Goal: Check status: Check status

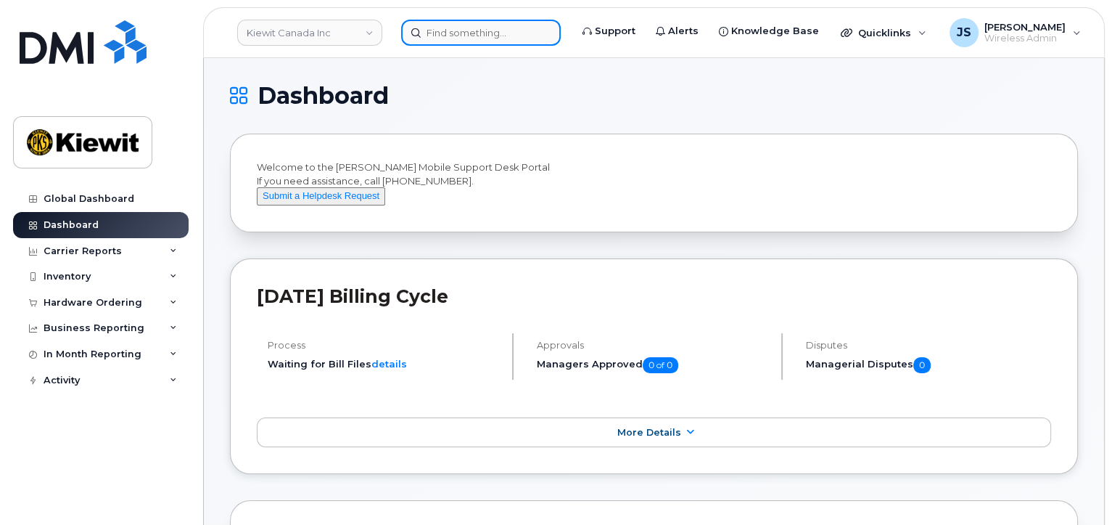
click at [501, 25] on input at bounding box center [481, 33] width 160 height 26
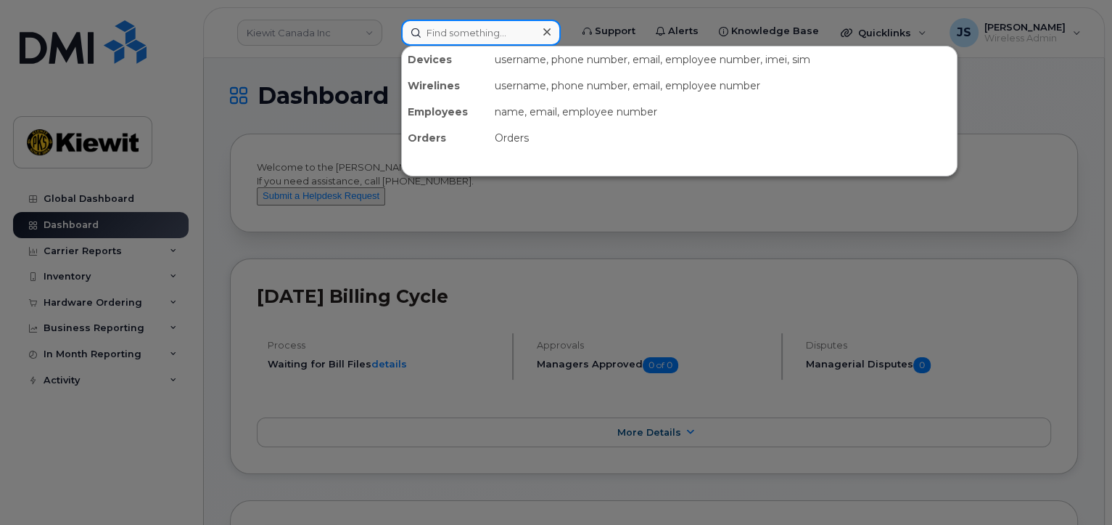
type input "3"
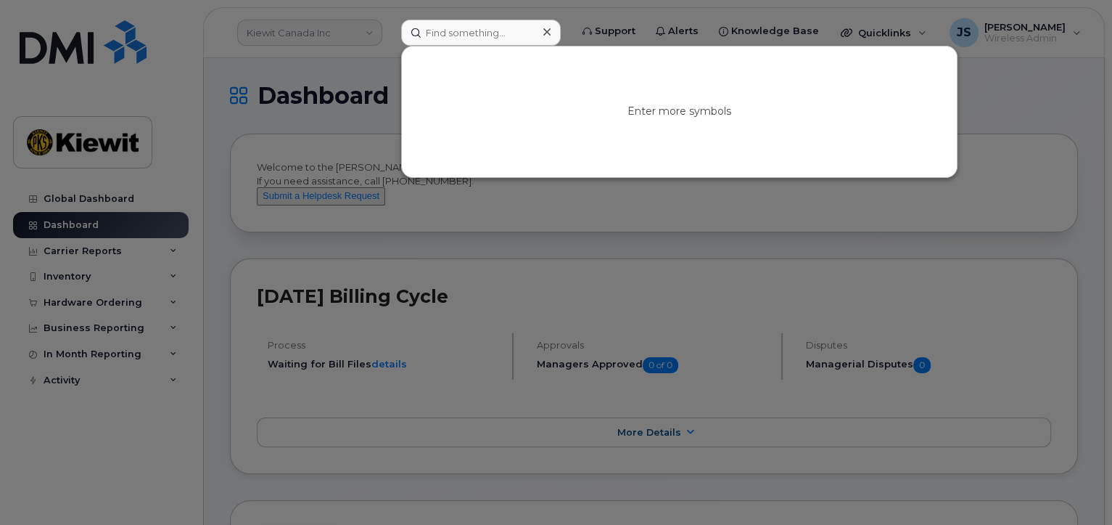
click at [354, 33] on div at bounding box center [556, 262] width 1112 height 525
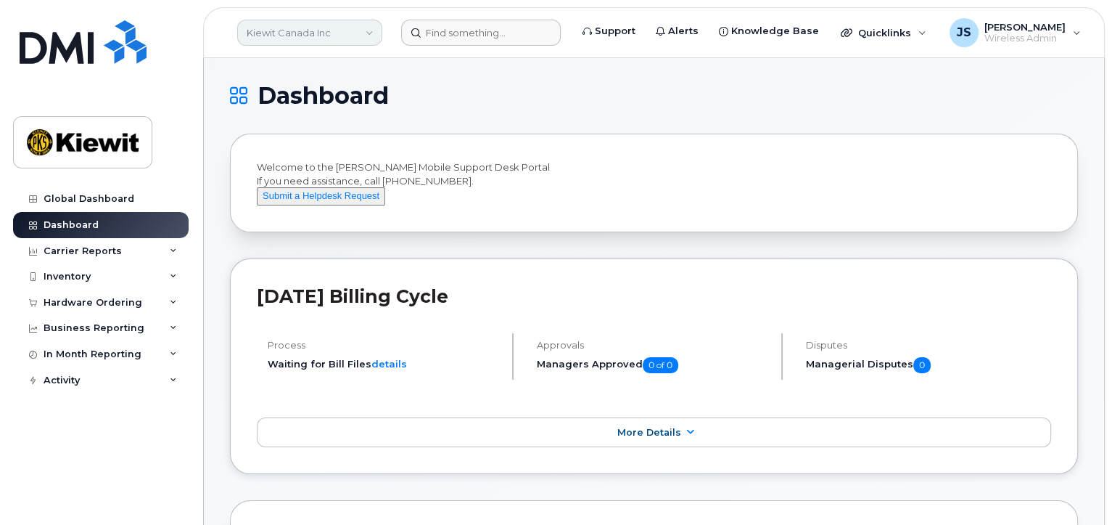
click at [372, 33] on link "Kiewit Canada Inc" at bounding box center [309, 33] width 145 height 26
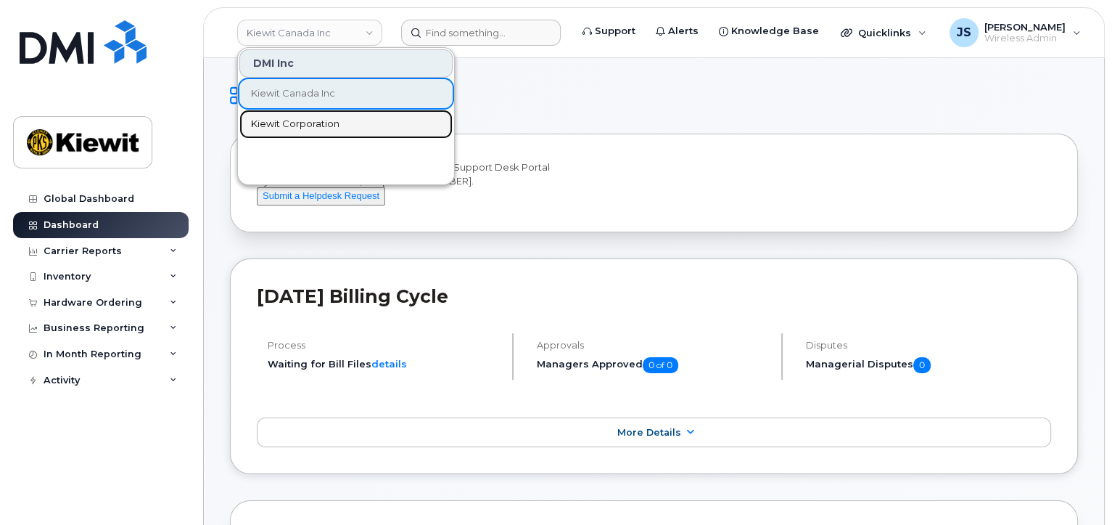
click at [323, 122] on span "Kiewit Corporation" at bounding box center [295, 124] width 89 height 15
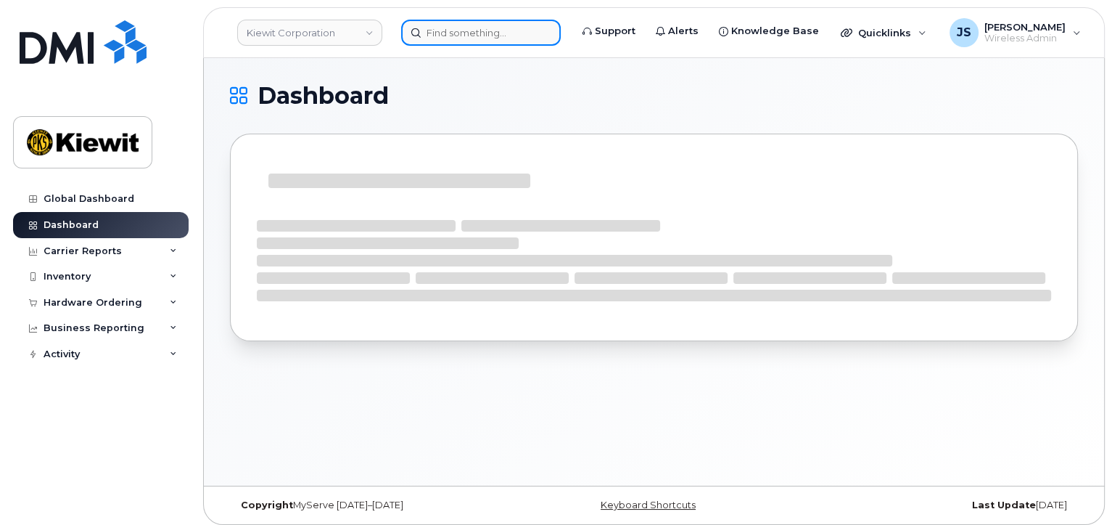
click at [464, 36] on input at bounding box center [481, 33] width 160 height 26
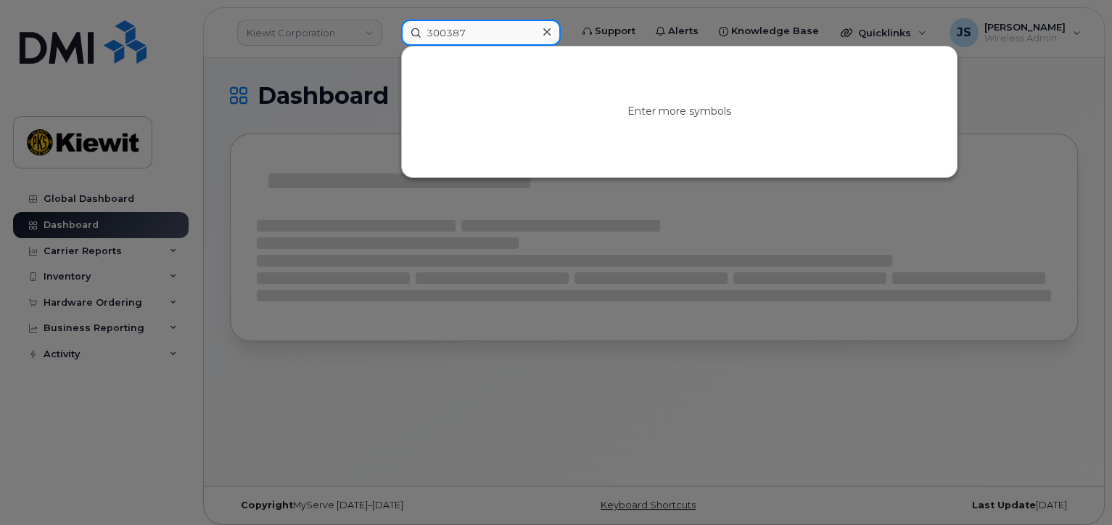
type input "300387"
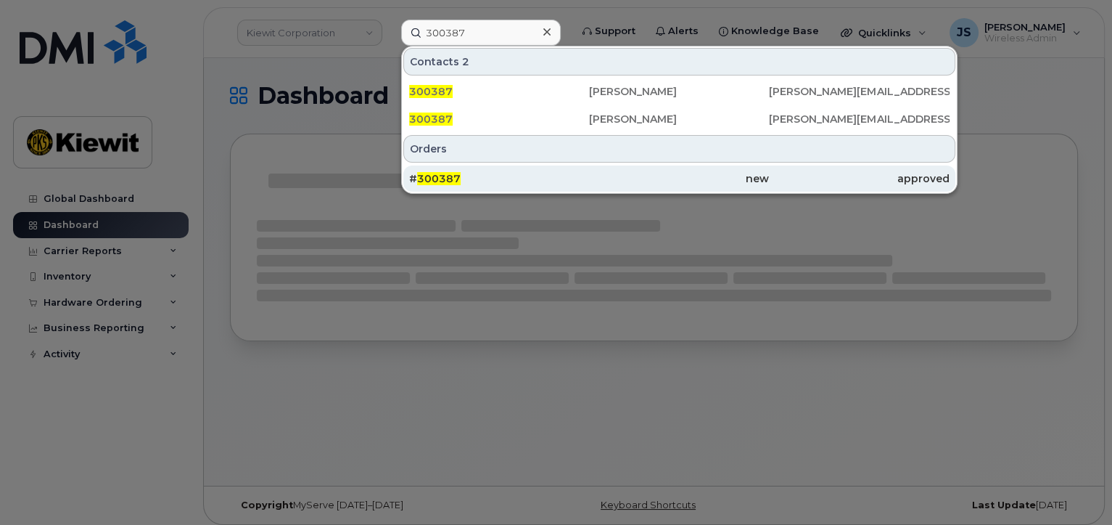
click at [686, 185] on div "new" at bounding box center [679, 178] width 180 height 26
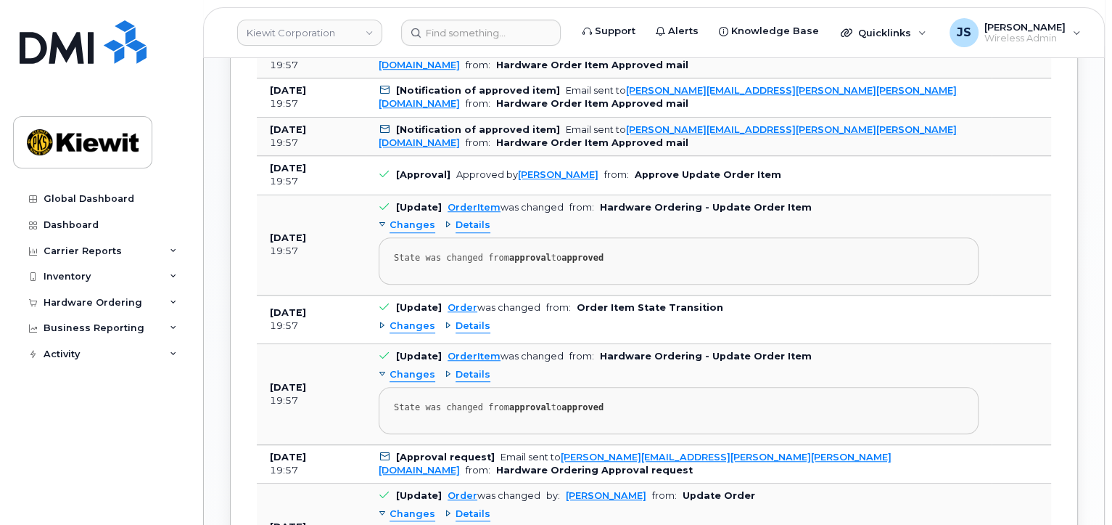
scroll to position [1088, 0]
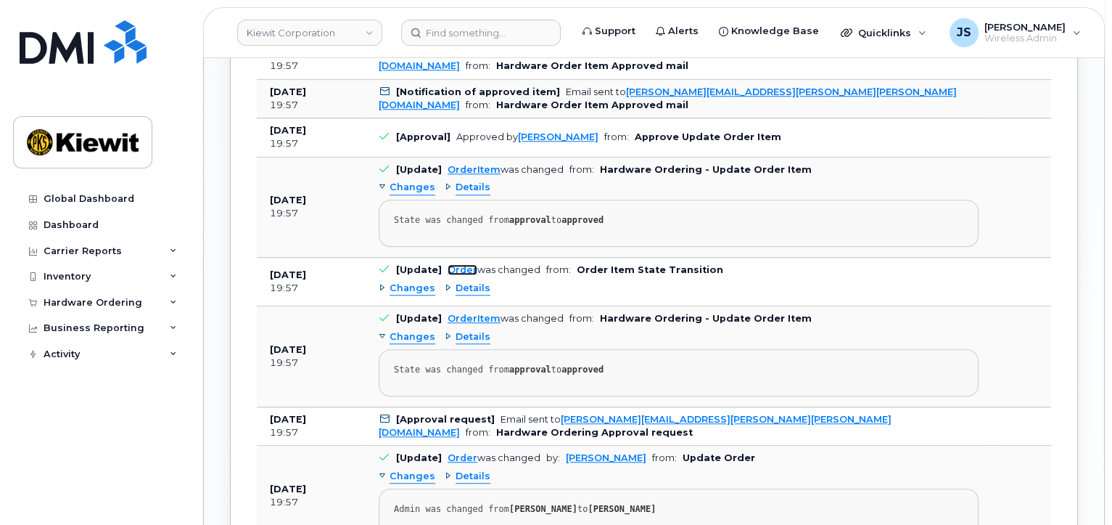
click at [461, 264] on link "Order" at bounding box center [463, 269] width 30 height 11
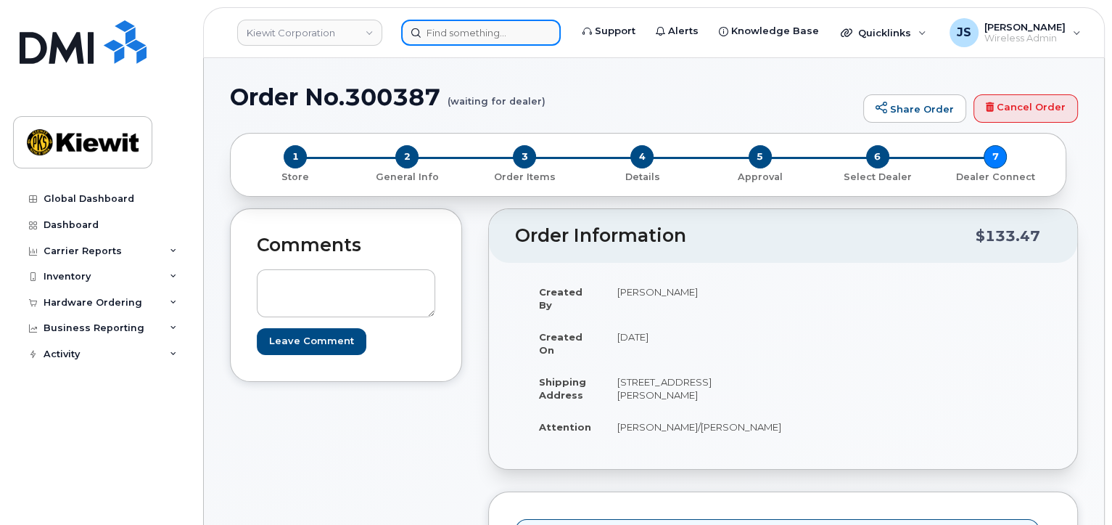
click at [460, 40] on input at bounding box center [481, 33] width 160 height 26
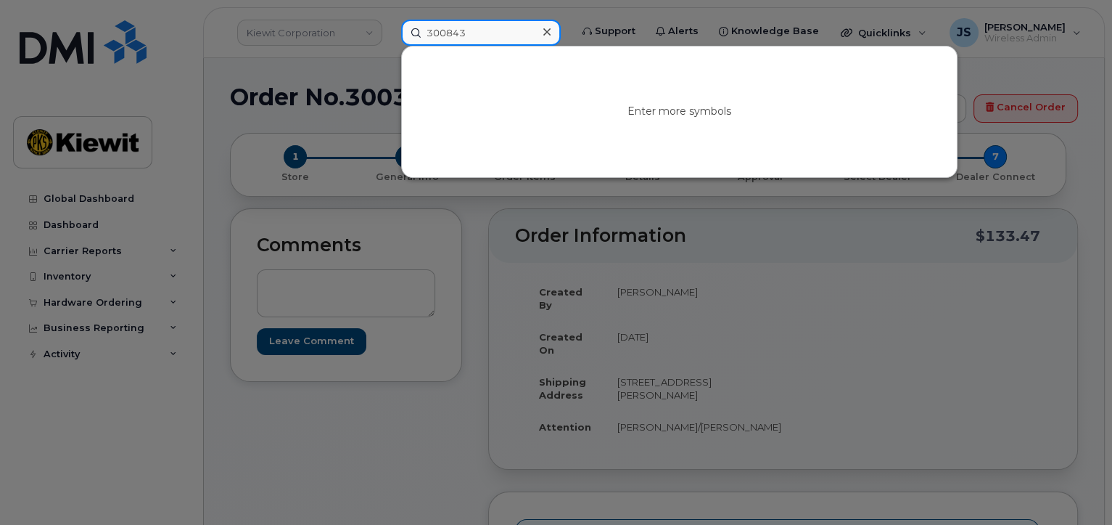
type input "300843"
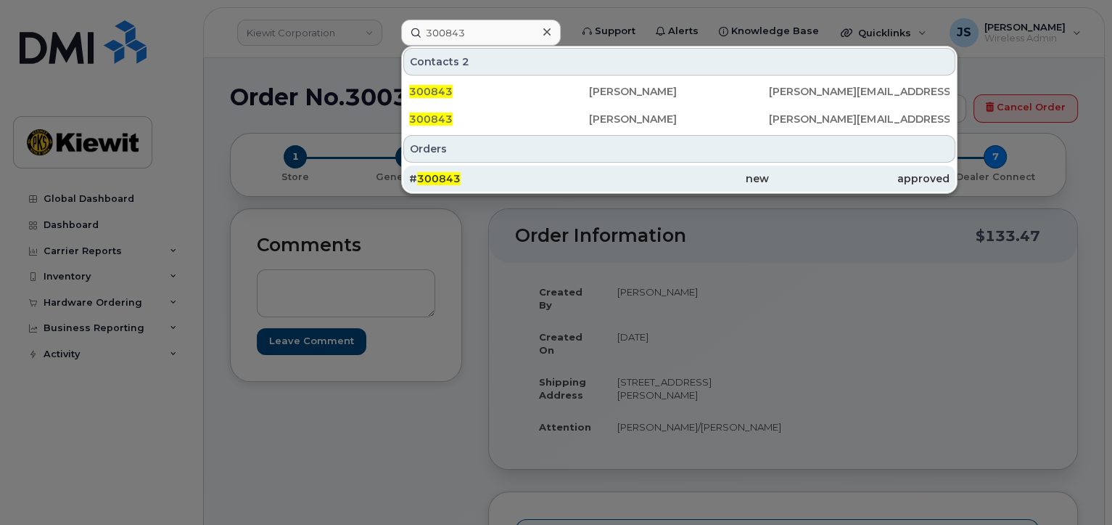
click at [521, 173] on div "# 300843" at bounding box center [499, 178] width 180 height 15
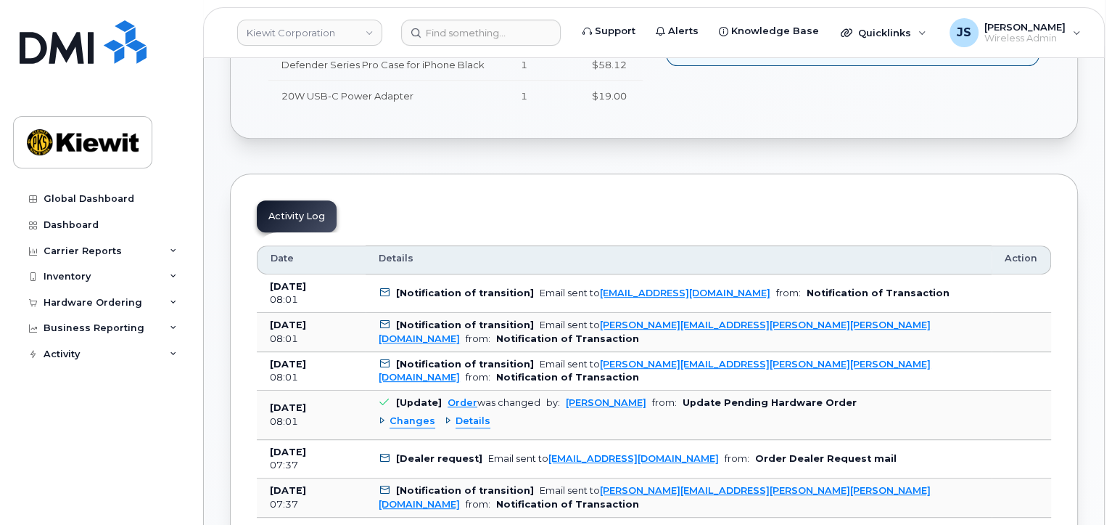
scroll to position [798, 0]
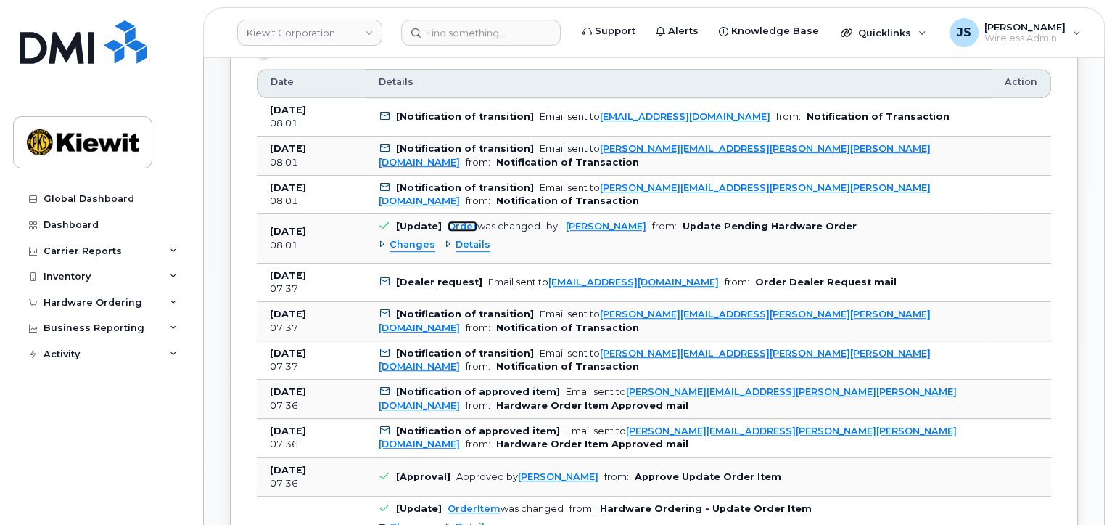
click at [454, 224] on link "Order" at bounding box center [463, 226] width 30 height 11
click at [469, 504] on link "OrderItem" at bounding box center [474, 508] width 53 height 11
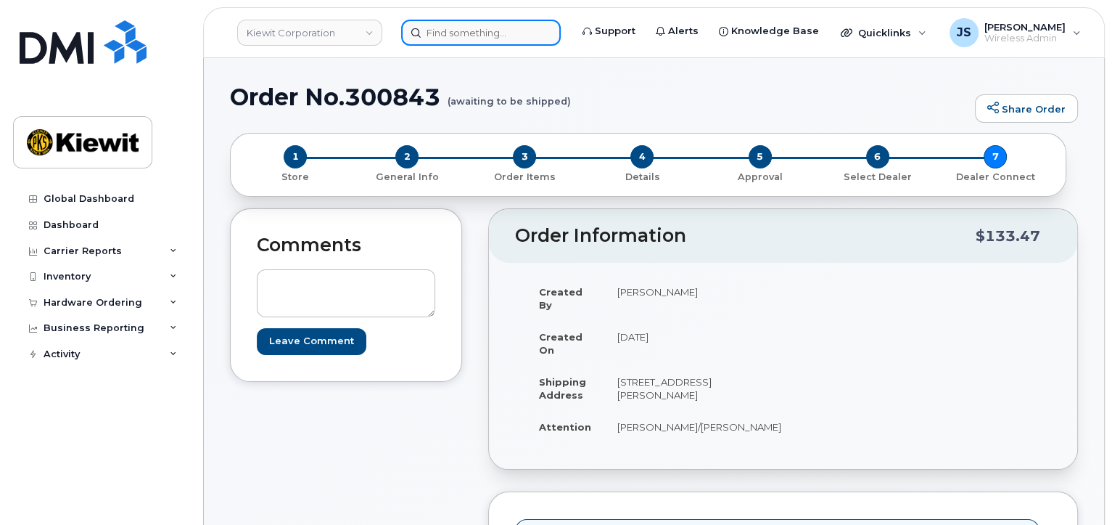
click at [481, 38] on input at bounding box center [481, 33] width 160 height 26
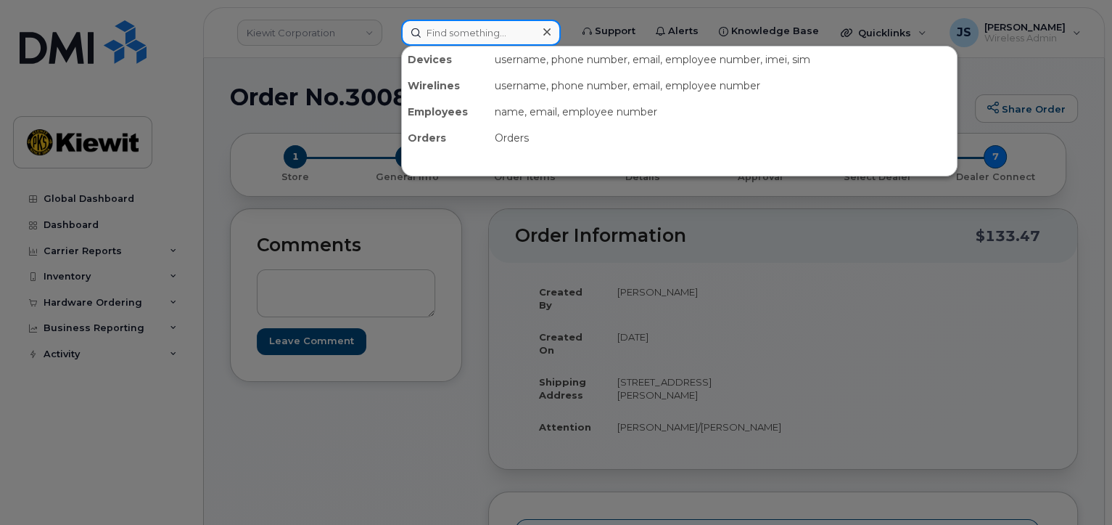
click at [468, 33] on input at bounding box center [481, 33] width 160 height 26
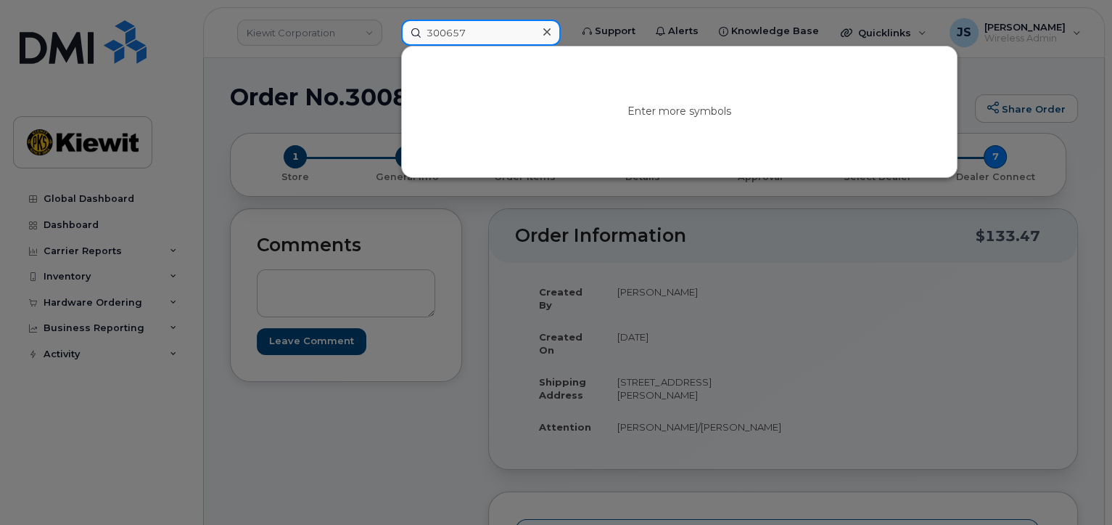
type input "300657"
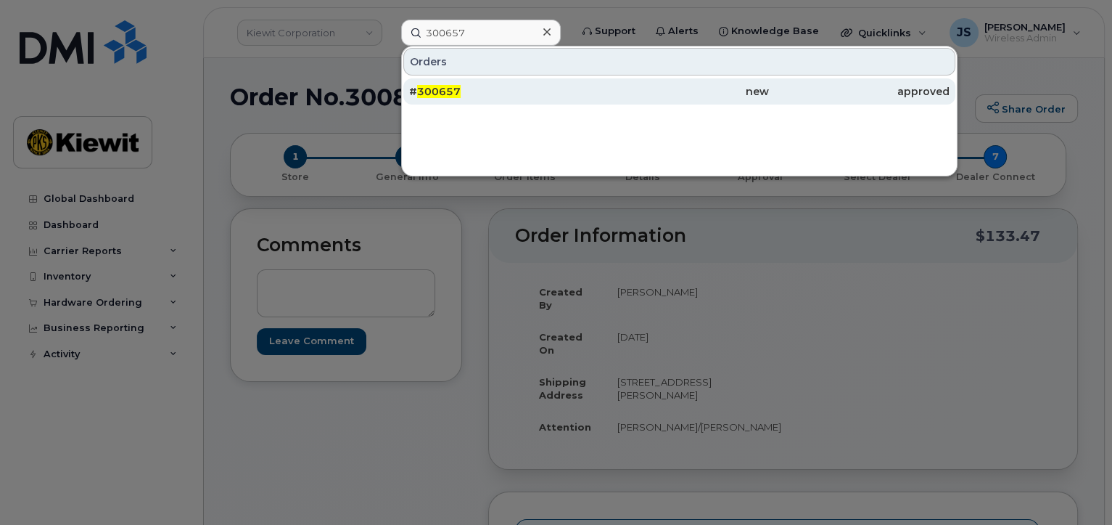
click at [474, 97] on div "# 300657" at bounding box center [499, 91] width 180 height 15
